Goal: Task Accomplishment & Management: Manage account settings

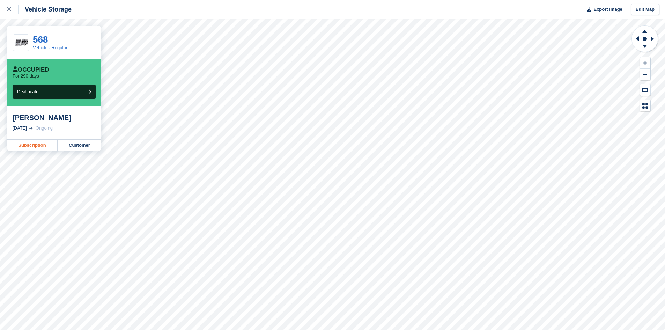
click at [31, 145] on link "Subscription" at bounding box center [32, 145] width 51 height 11
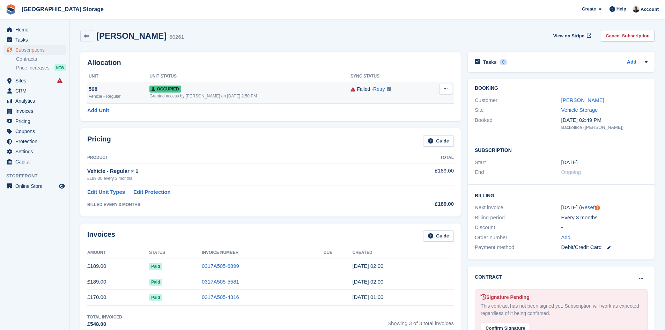
click at [129, 89] on div "568" at bounding box center [119, 89] width 61 height 8
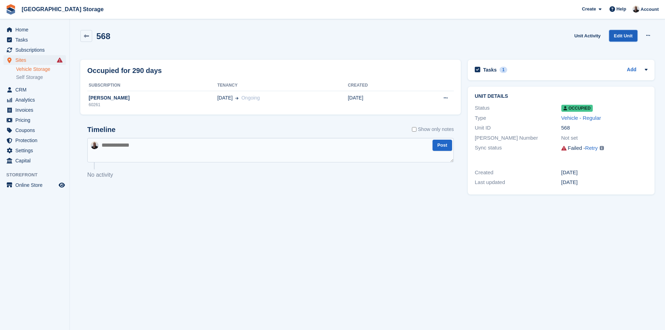
click at [621, 35] on link "Edit Unit" at bounding box center [623, 36] width 28 height 12
